Goal: Transaction & Acquisition: Purchase product/service

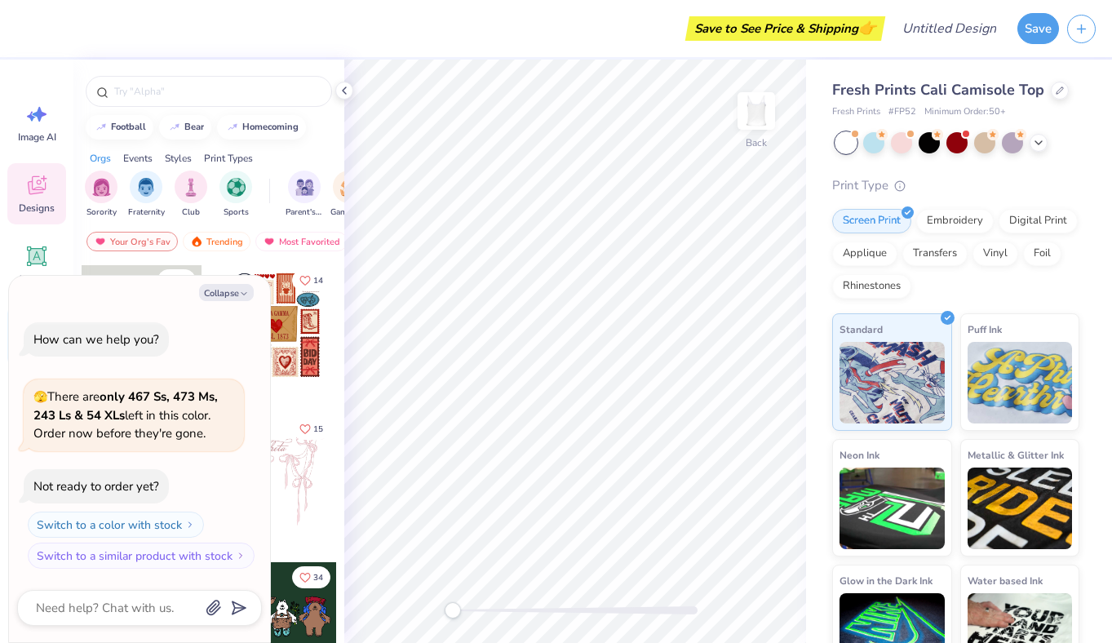
type textarea "x"
click at [223, 86] on input "text" at bounding box center [217, 91] width 209 height 16
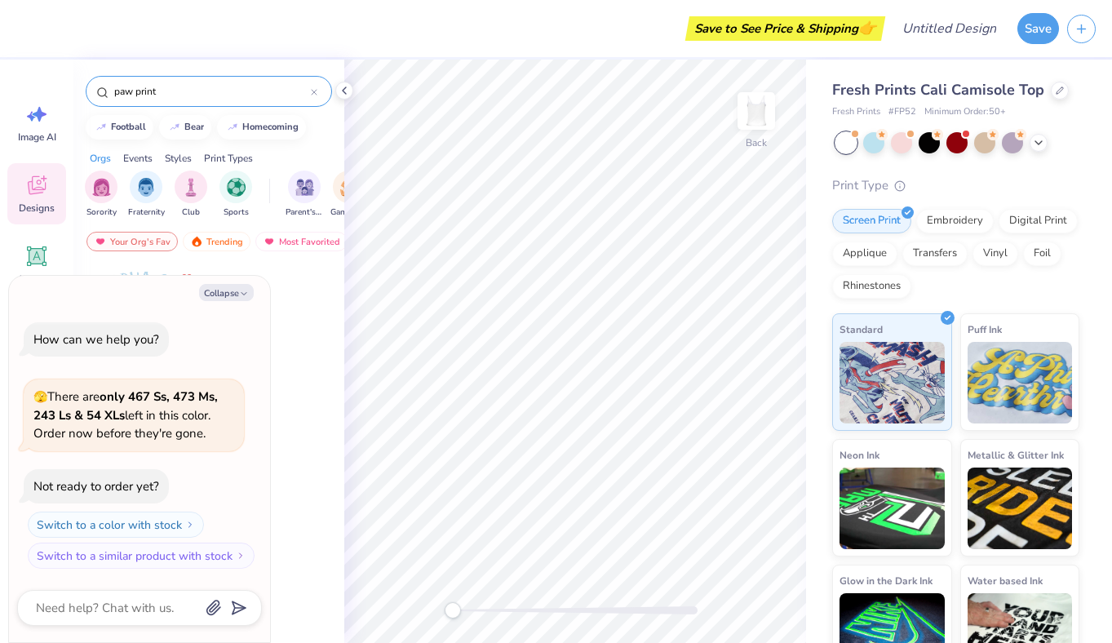
type input "paw print"
drag, startPoint x: 148, startPoint y: 292, endPoint x: 241, endPoint y: 291, distance: 93.0
click at [241, 291] on icon "button" at bounding box center [244, 294] width 10 height 10
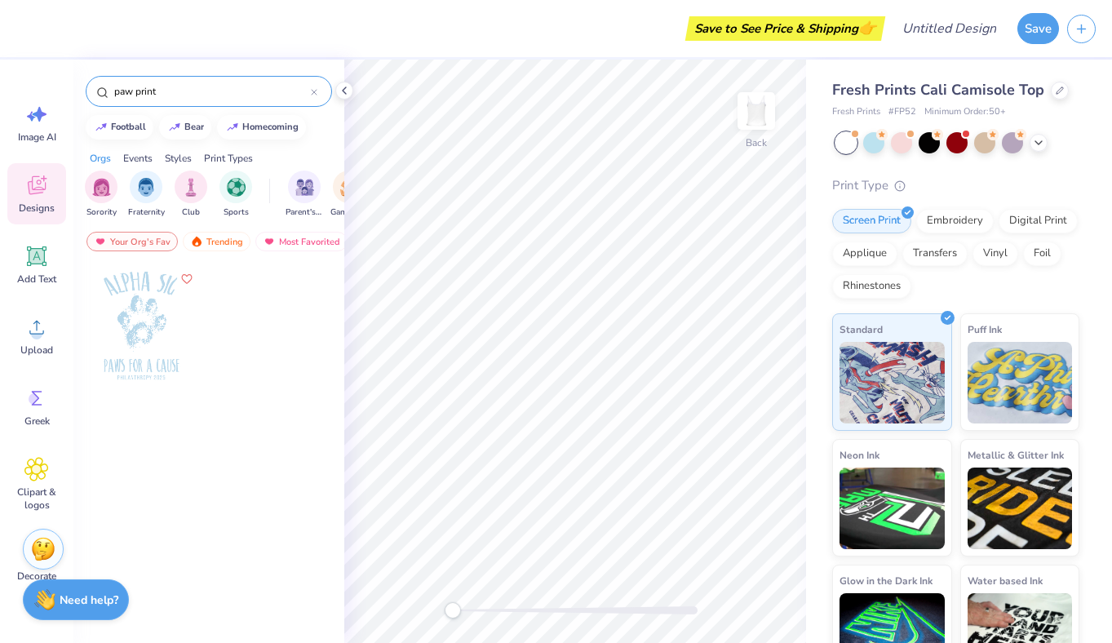
type textarea "x"
click at [747, 117] on img at bounding box center [755, 110] width 65 height 65
click at [764, 112] on img at bounding box center [755, 110] width 65 height 65
click at [1040, 141] on icon at bounding box center [1038, 141] width 13 height 13
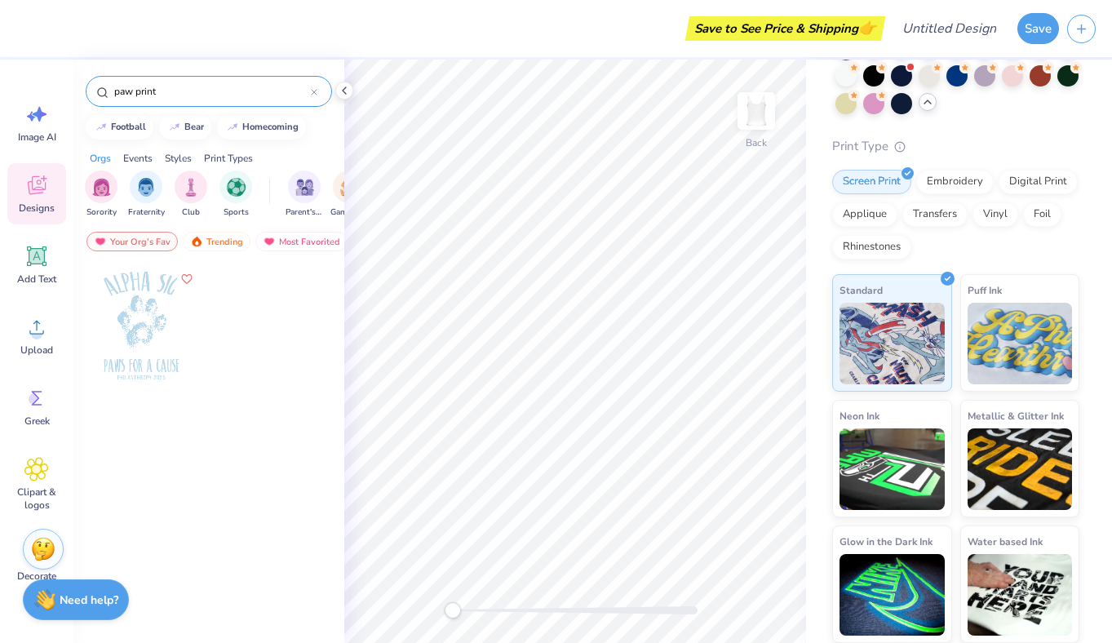
scroll to position [94, 0]
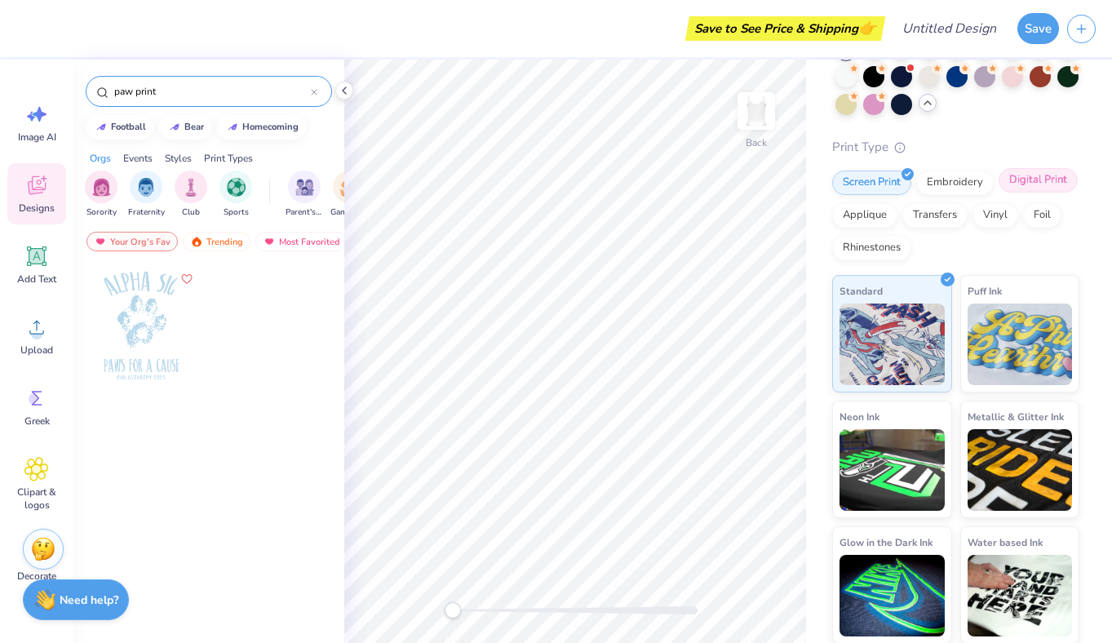
click at [1019, 179] on div "Digital Print" at bounding box center [1037, 180] width 79 height 24
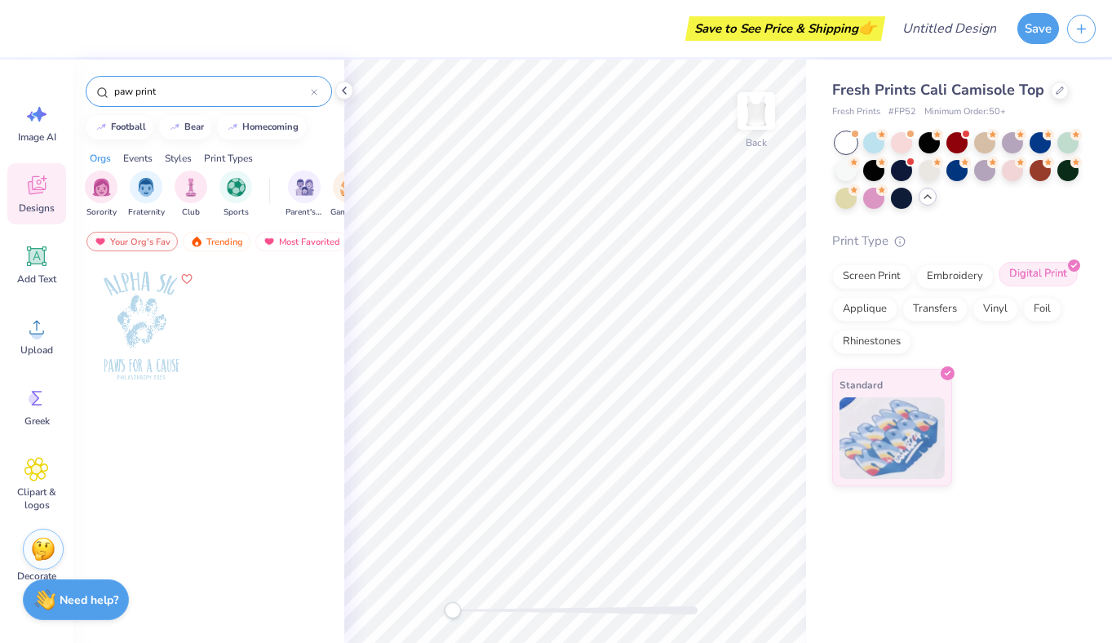
scroll to position [0, 0]
click at [882, 439] on img at bounding box center [891, 436] width 105 height 82
click at [883, 272] on div "Screen Print" at bounding box center [871, 274] width 79 height 24
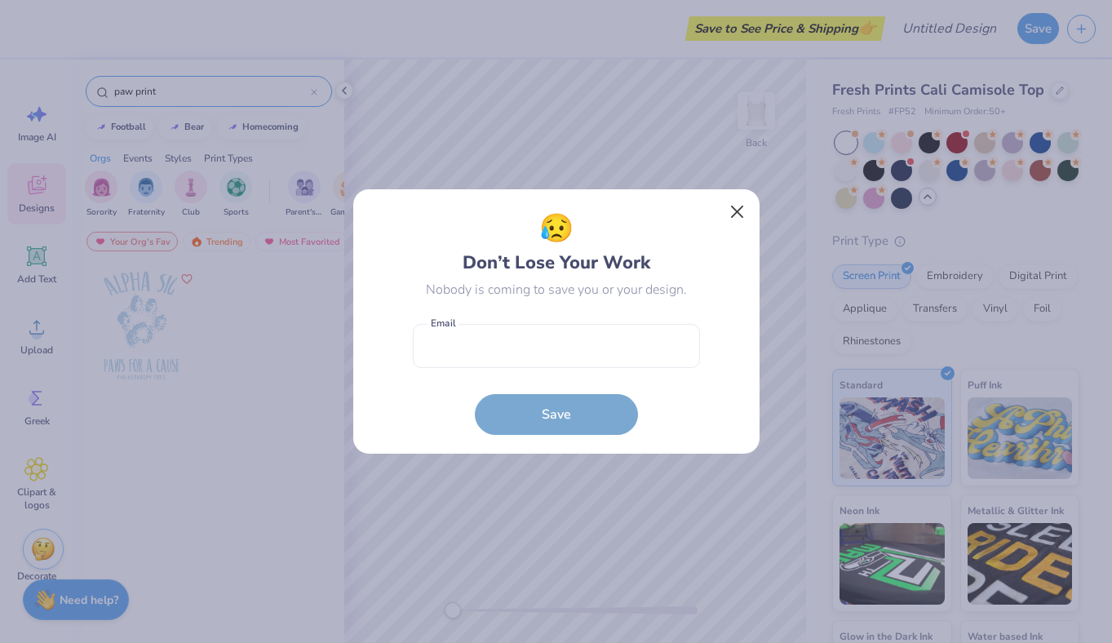
click at [741, 213] on button "Close" at bounding box center [736, 212] width 31 height 31
